Goal: Information Seeking & Learning: Learn about a topic

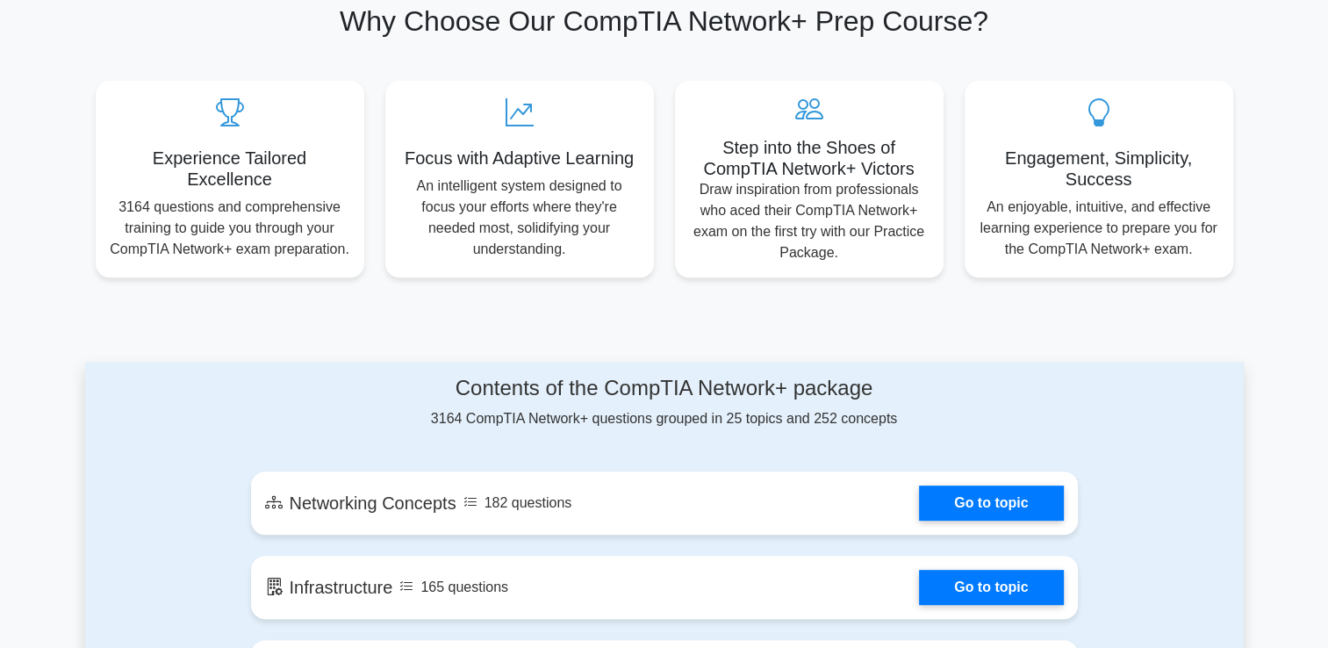
scroll to position [773, 0]
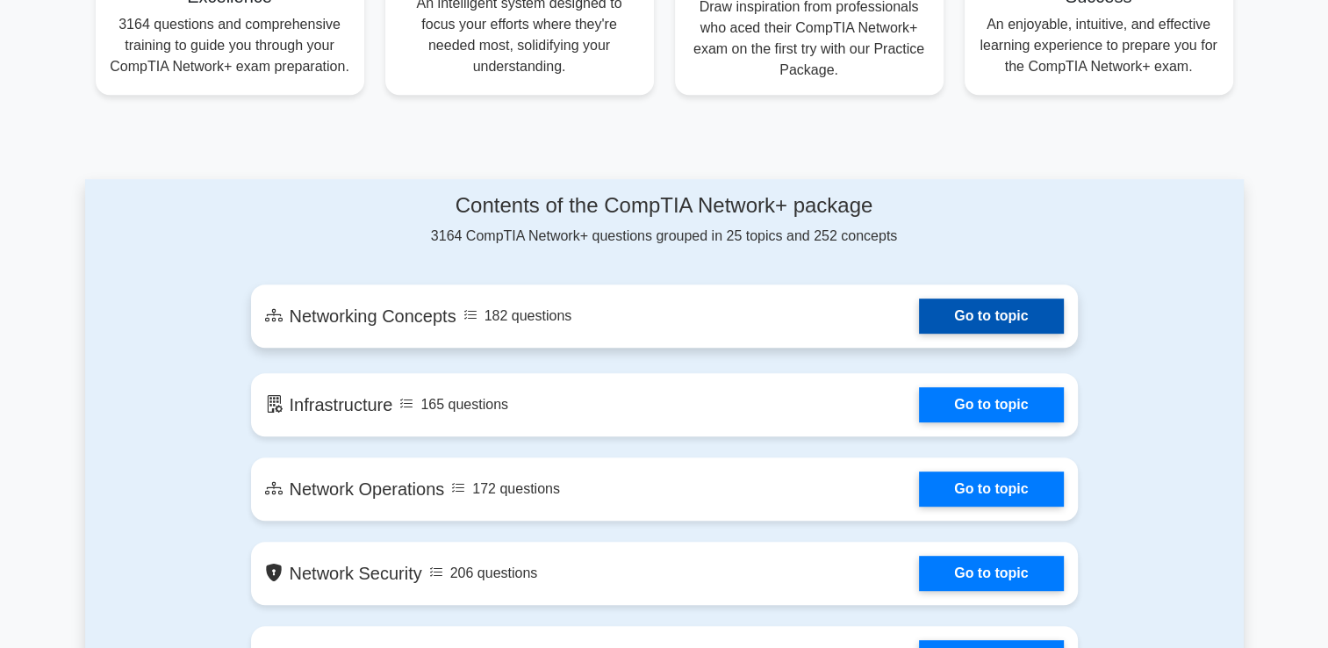
click at [959, 314] on link "Go to topic" at bounding box center [991, 315] width 144 height 35
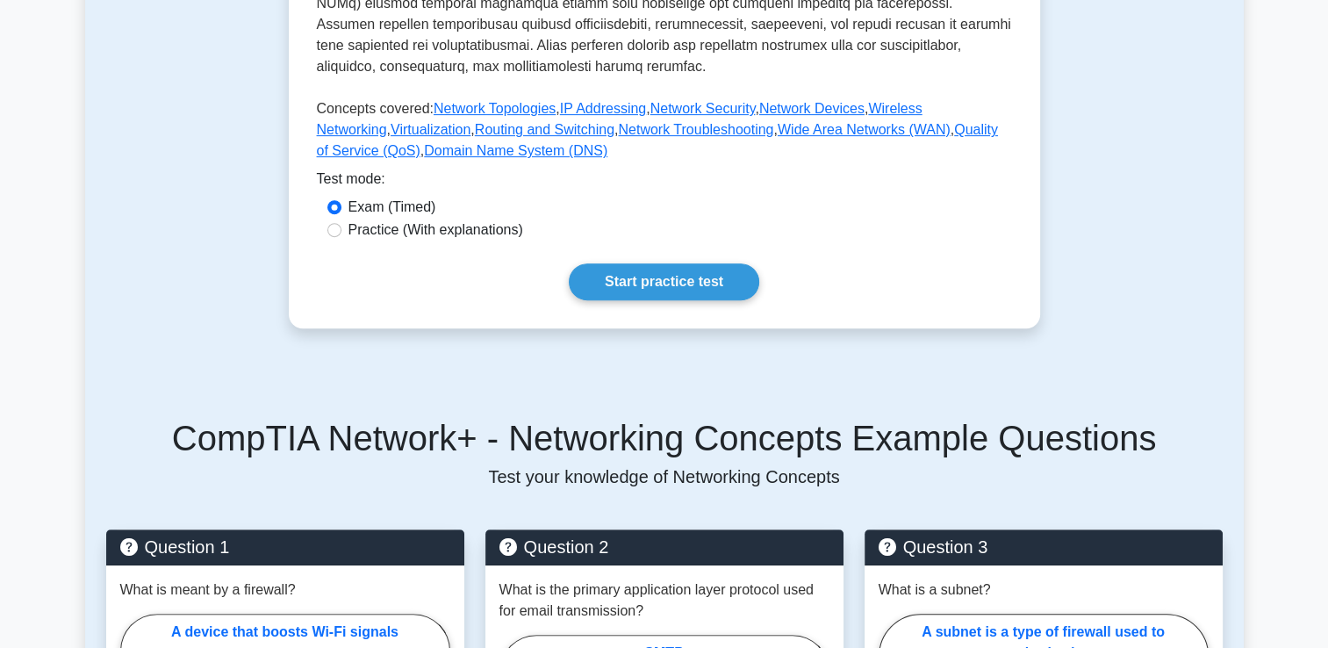
scroll to position [713, 0]
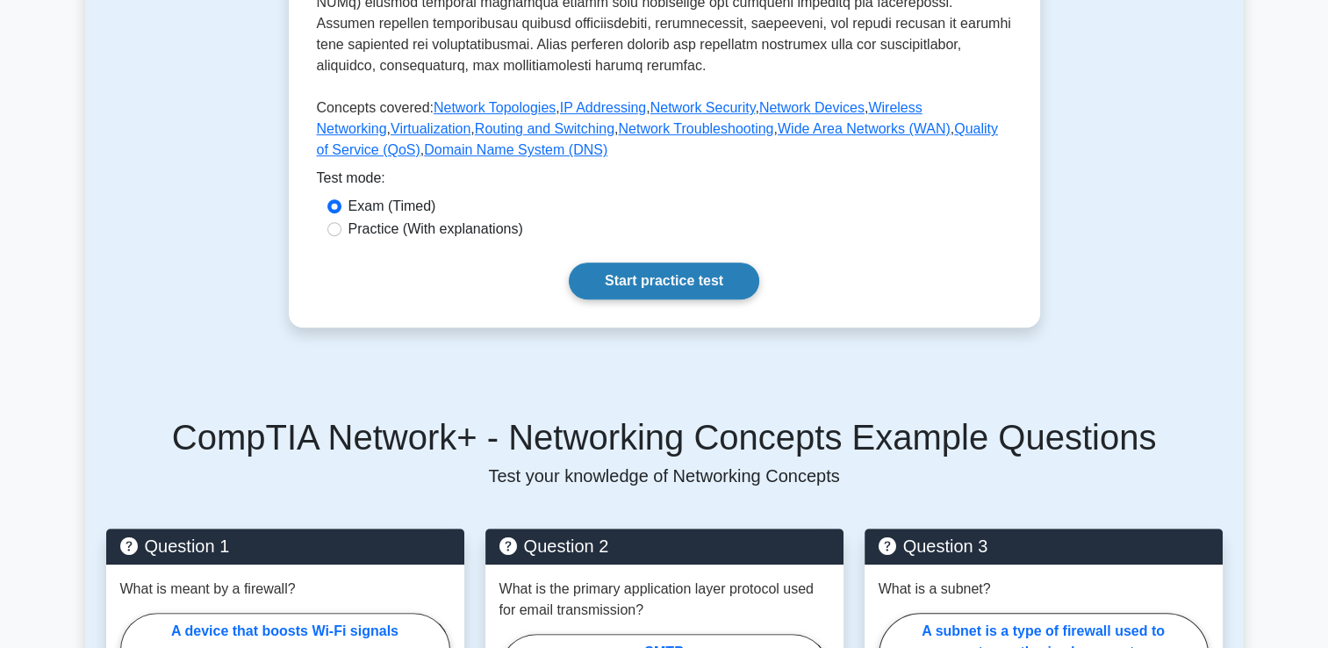
click at [705, 270] on link "Start practice test" at bounding box center [664, 280] width 191 height 37
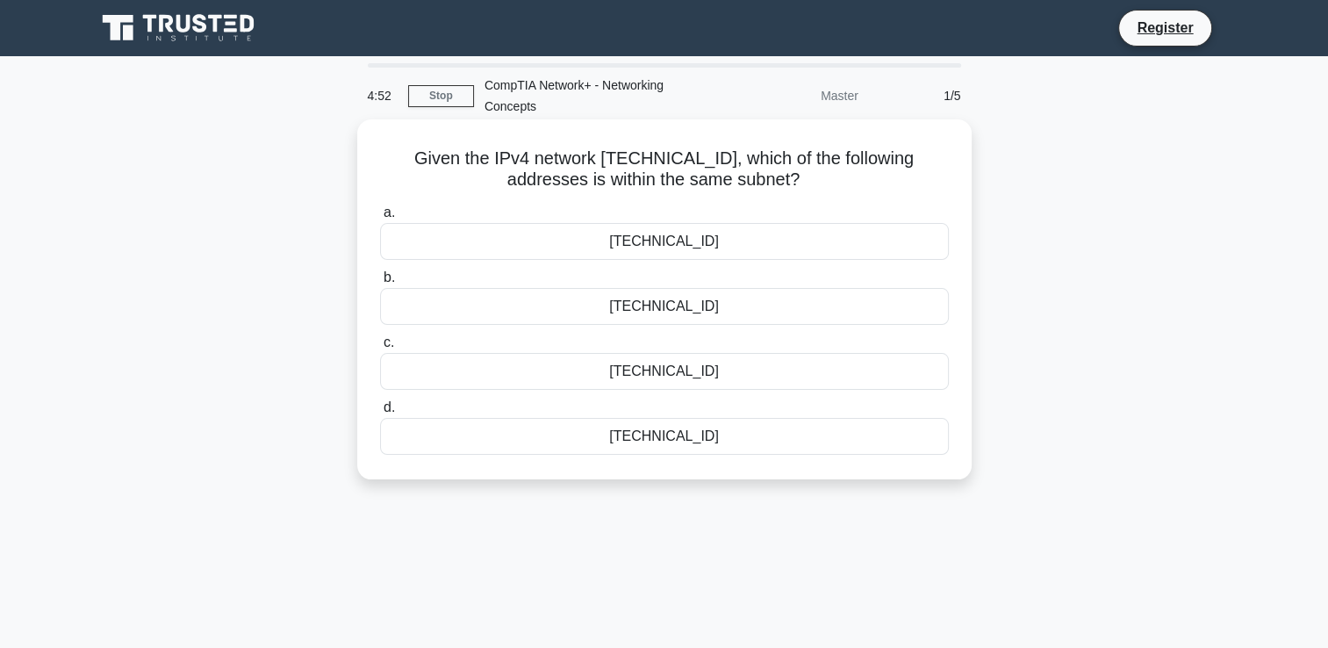
click at [650, 299] on div "[TECHNICAL_ID]" at bounding box center [664, 306] width 569 height 37
click at [380, 284] on input "b. [TECHNICAL_ID]" at bounding box center [380, 277] width 0 height 11
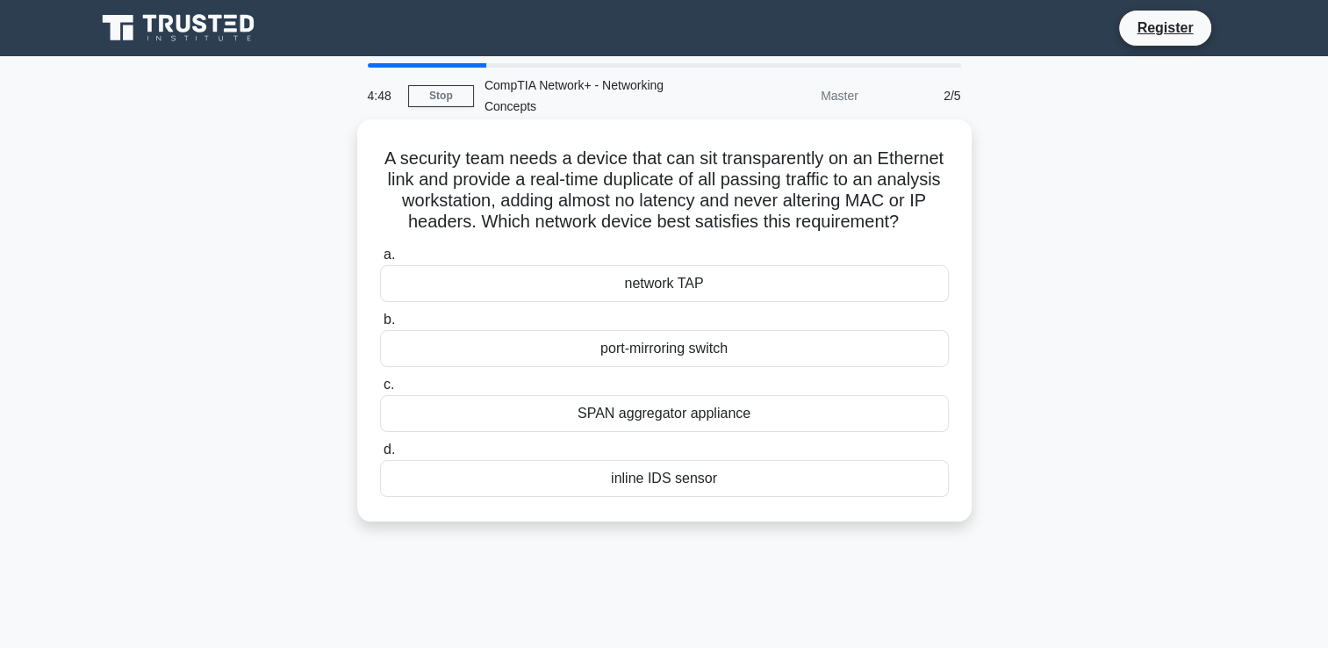
click at [615, 356] on div "port-mirroring switch" at bounding box center [664, 348] width 569 height 37
click at [380, 326] on input "b. port-mirroring switch" at bounding box center [380, 319] width 0 height 11
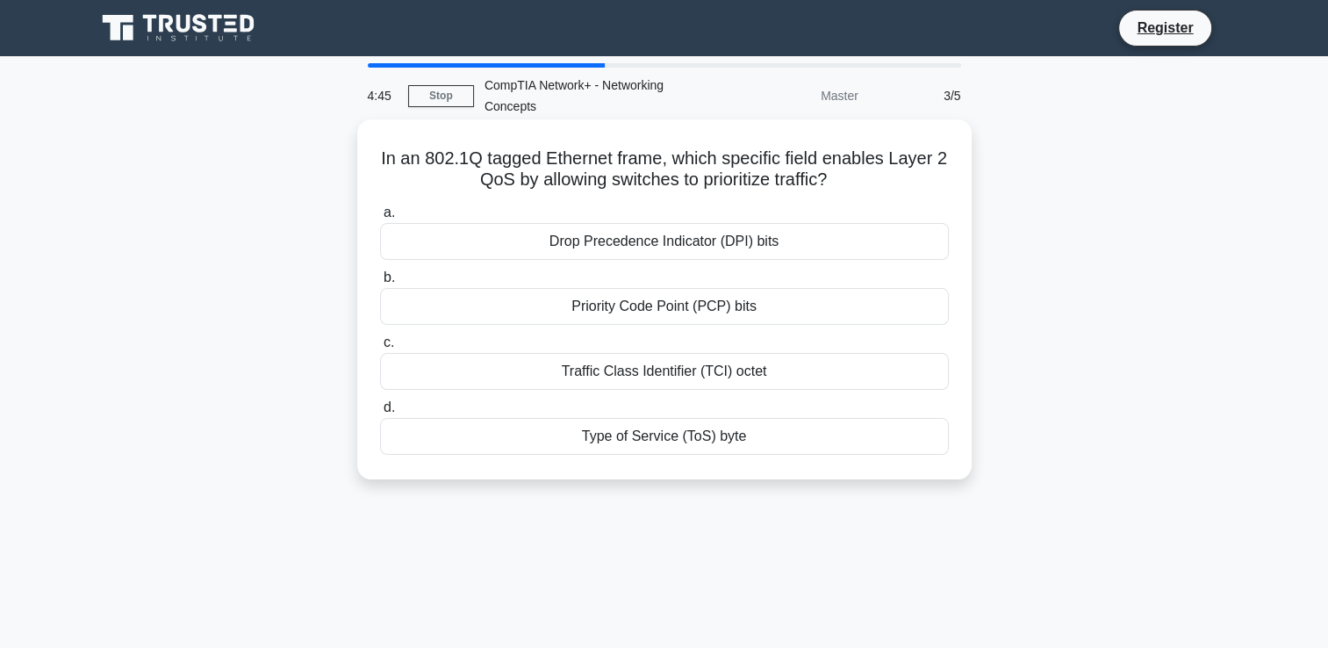
click at [629, 368] on div "Traffic Class Identifier (TCI) octet" at bounding box center [664, 371] width 569 height 37
click at [380, 349] on input "c. Traffic Class Identifier (TCI) octet" at bounding box center [380, 342] width 0 height 11
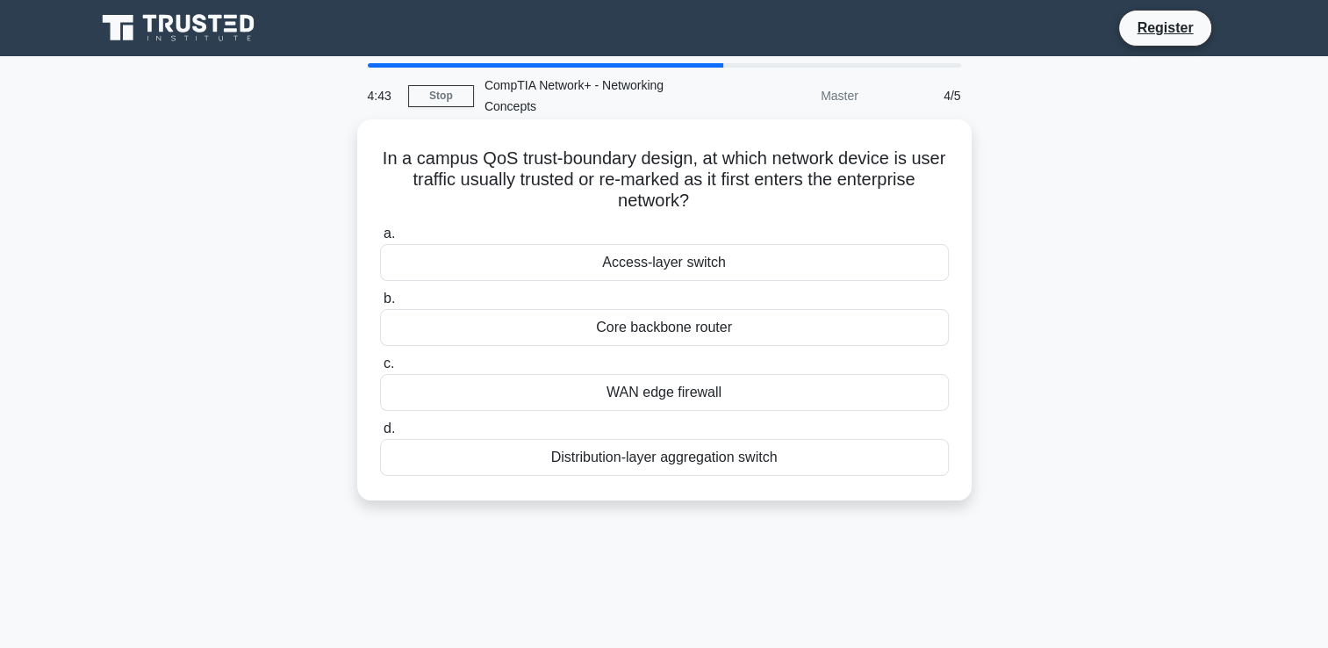
click at [665, 270] on div "Access-layer switch" at bounding box center [664, 262] width 569 height 37
click at [380, 240] on input "a. Access-layer switch" at bounding box center [380, 233] width 0 height 11
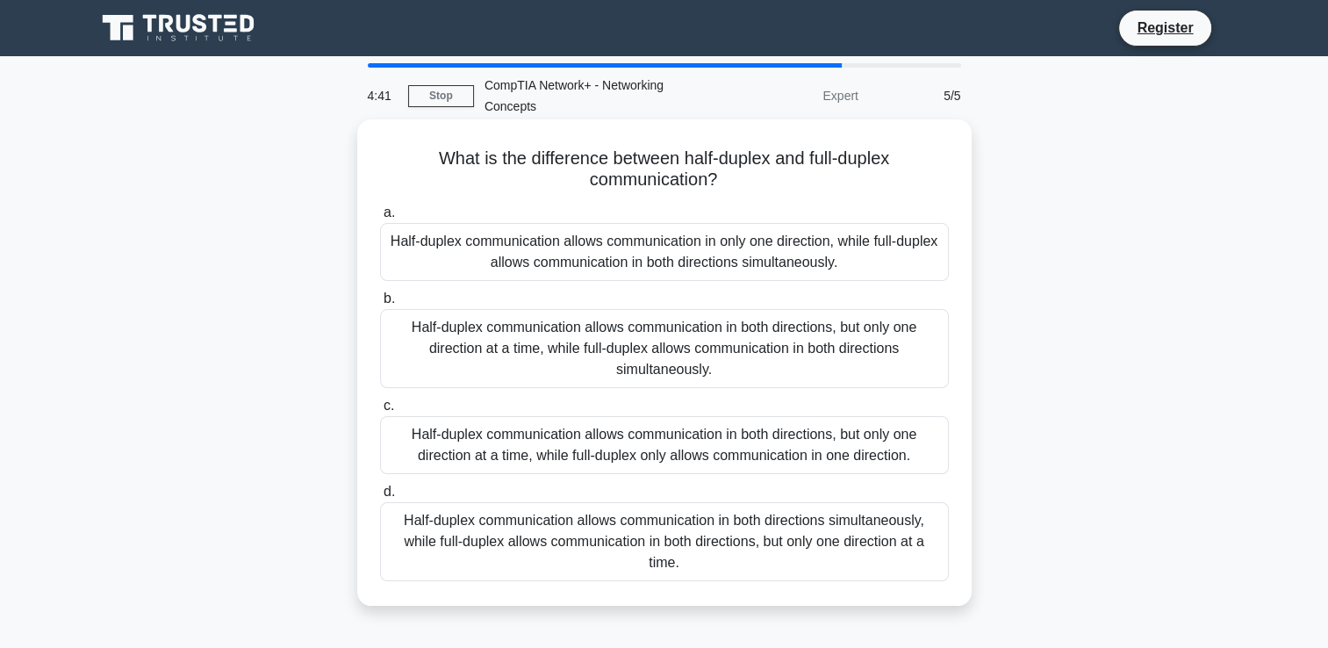
click at [567, 337] on div "Half-duplex communication allows communication in both directions, but only one…" at bounding box center [664, 348] width 569 height 79
click at [380, 305] on input "b. Half-duplex communication allows communication in both directions, but only …" at bounding box center [380, 298] width 0 height 11
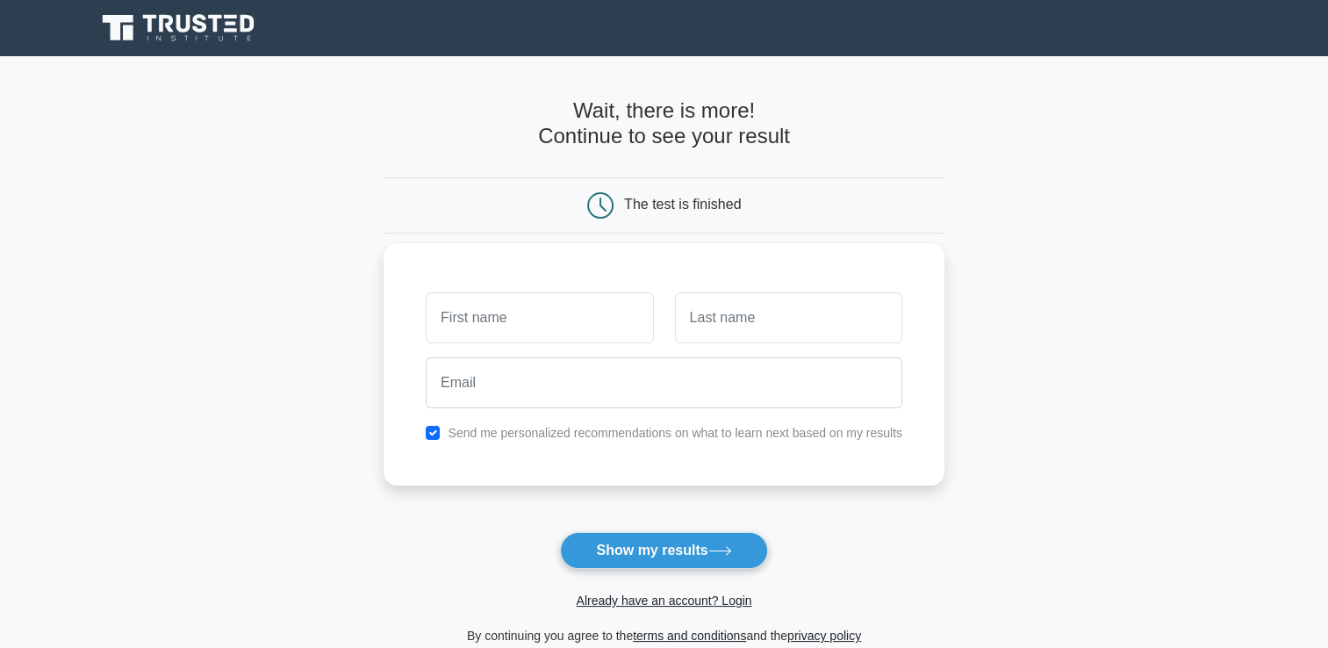
click at [512, 332] on input "text" at bounding box center [539, 317] width 227 height 51
type input "rebeka"
click at [681, 328] on input "text" at bounding box center [788, 317] width 227 height 51
type input "dsouza"
click at [560, 532] on button "Show my results" at bounding box center [663, 550] width 207 height 37
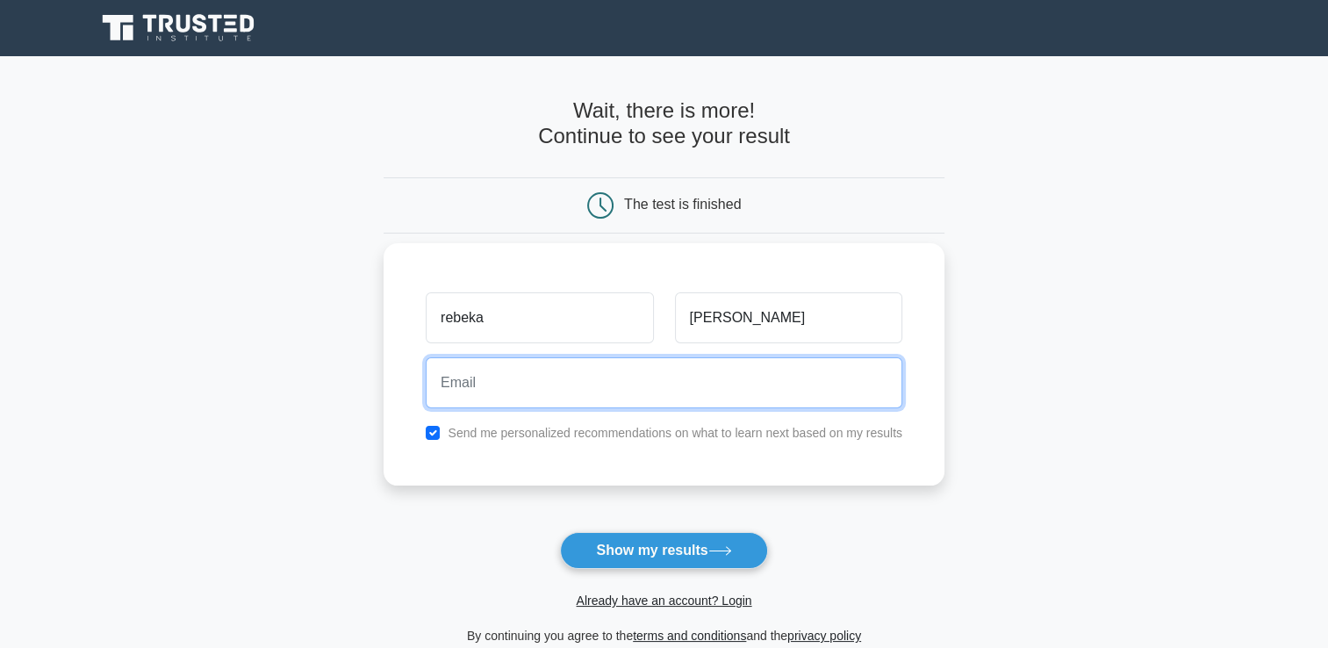
click at [551, 365] on input "email" at bounding box center [664, 382] width 477 height 51
type input "rebeka.mitmpl2024@learner.manipal.edu"
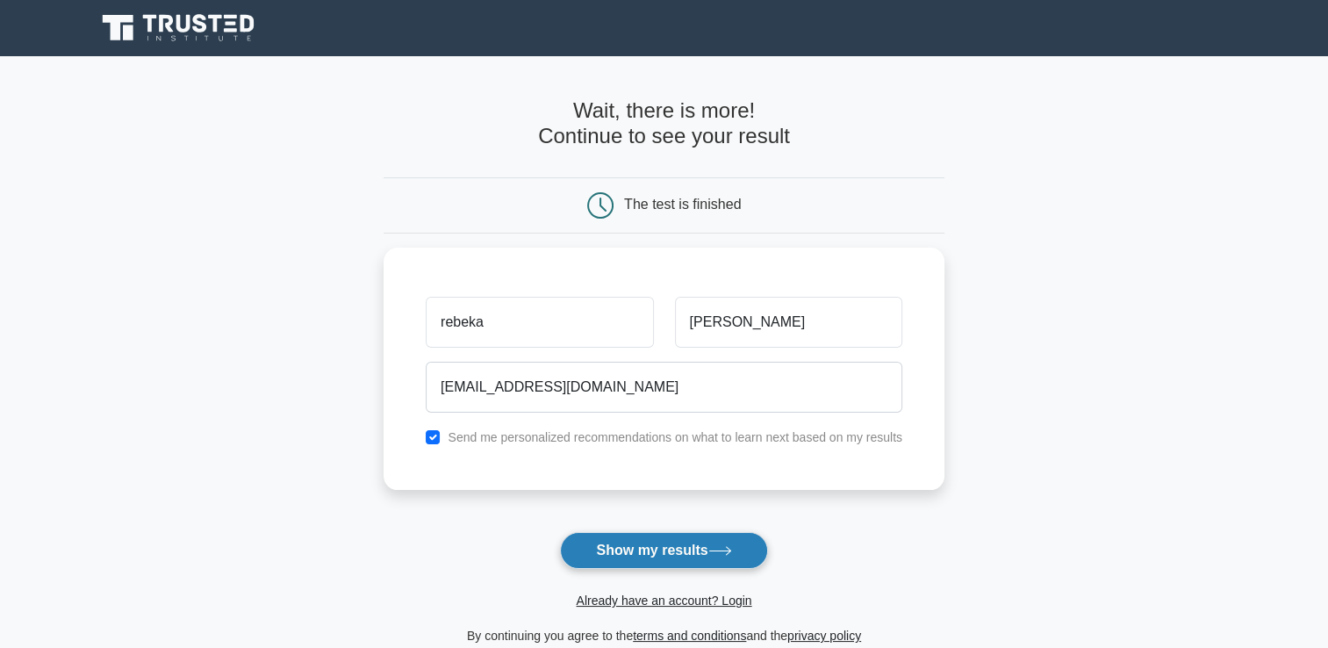
click at [702, 550] on button "Show my results" at bounding box center [663, 550] width 207 height 37
